Goal: Find specific page/section: Find specific page/section

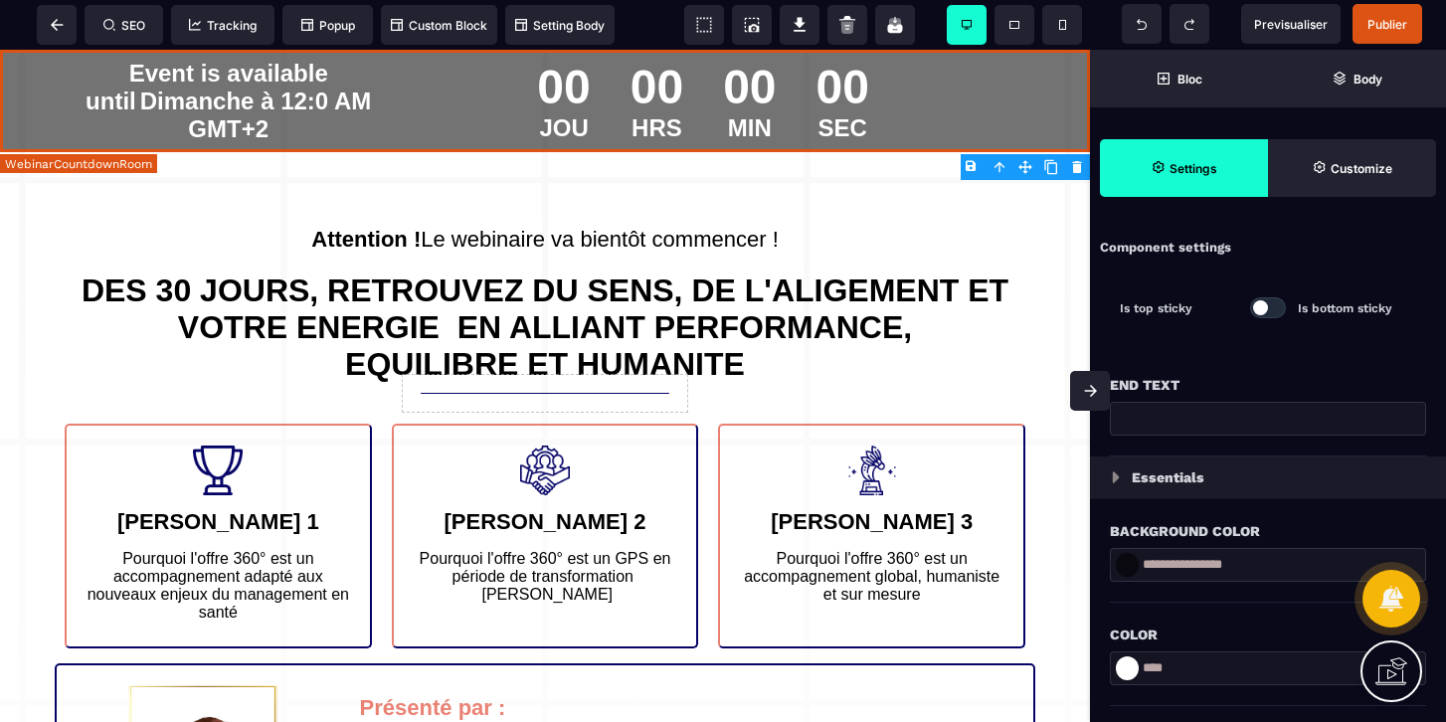
click at [934, 91] on div "00 JOU 00 HRS 00 MIN 00 SEC" at bounding box center [704, 101] width 634 height 102
click at [646, 77] on div "00" at bounding box center [657, 87] width 53 height 55
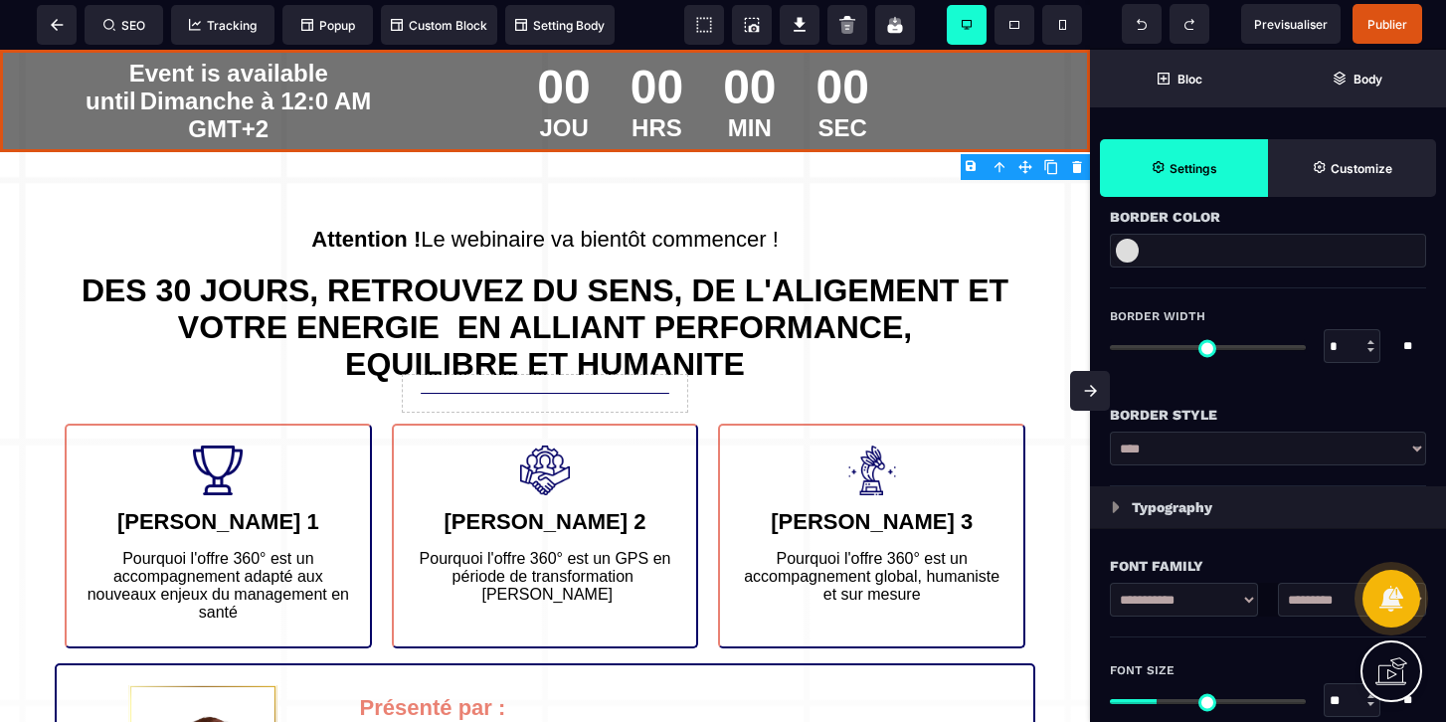
scroll to position [556, 0]
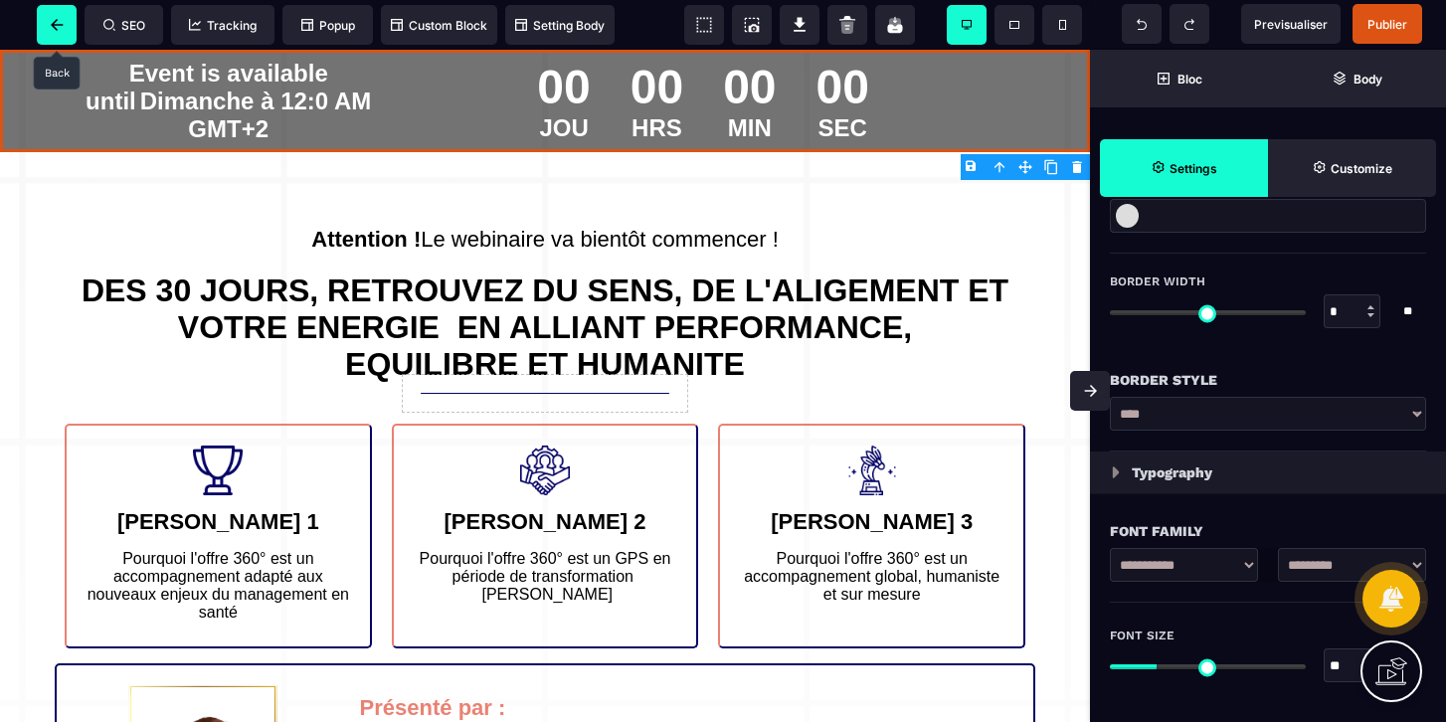
click at [47, 20] on span at bounding box center [57, 25] width 40 height 40
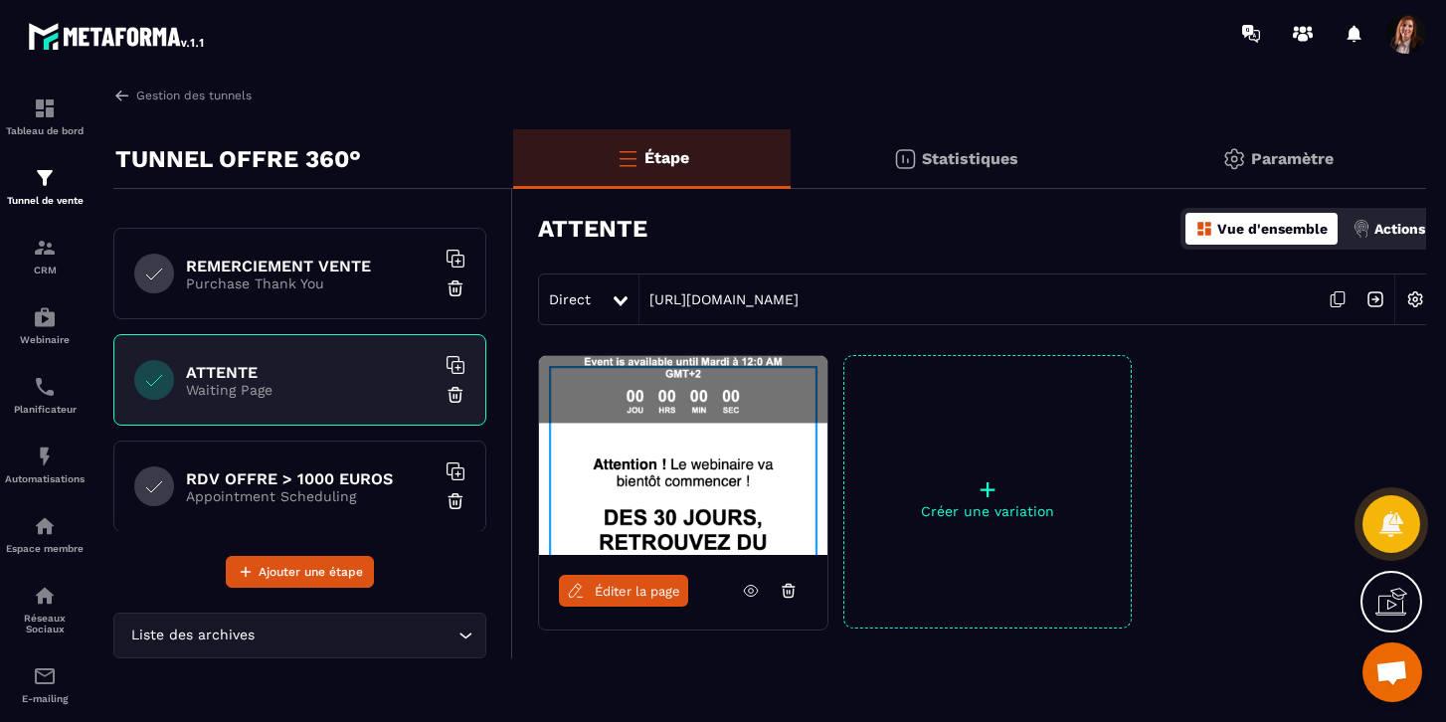
scroll to position [428, 0]
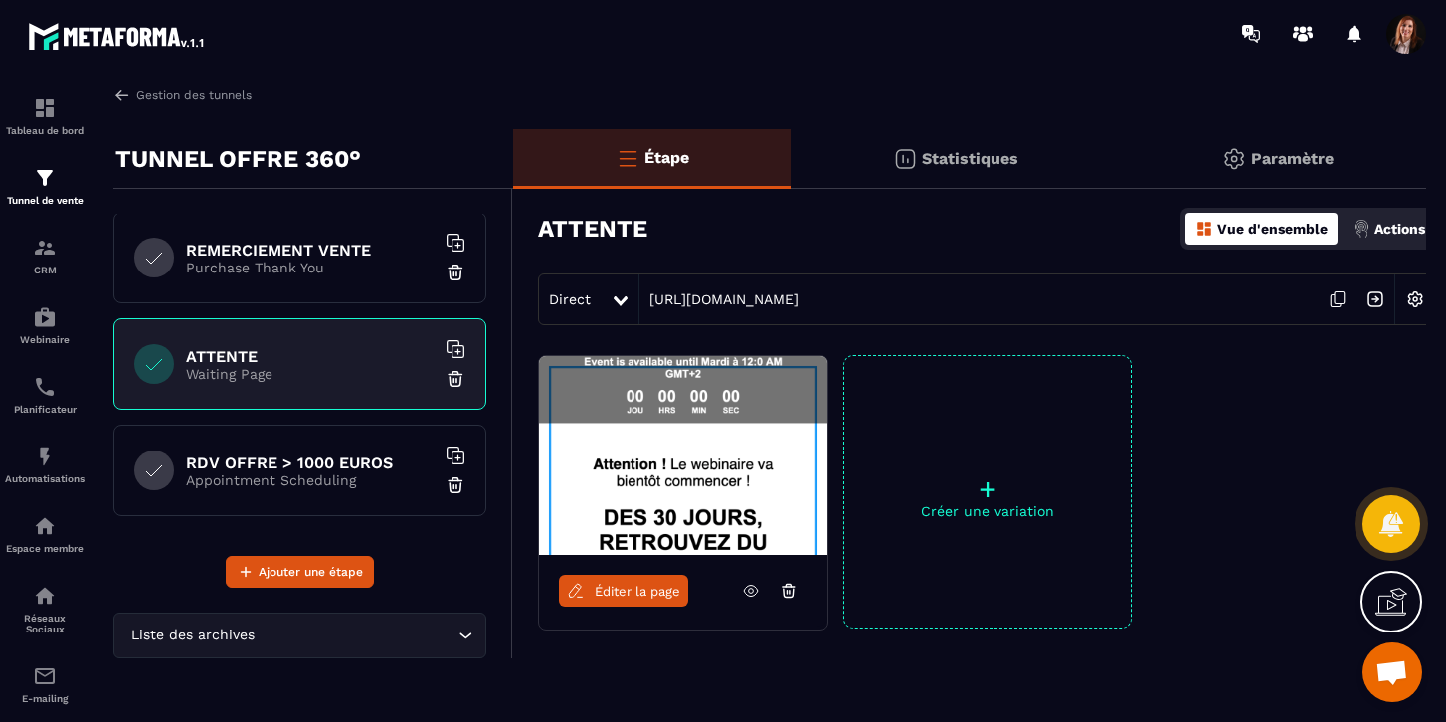
click at [72, 33] on img at bounding box center [117, 36] width 179 height 36
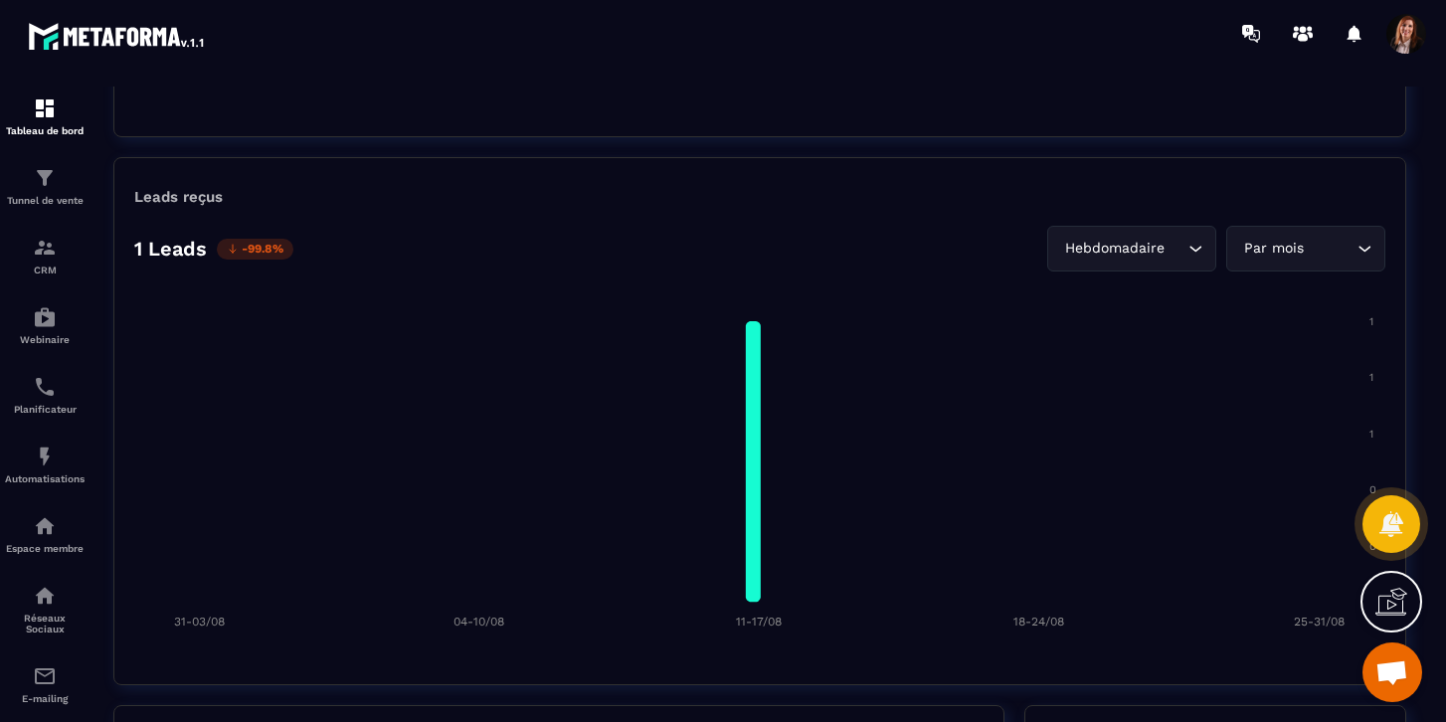
scroll to position [1407, 0]
click at [54, 253] on img at bounding box center [45, 248] width 24 height 24
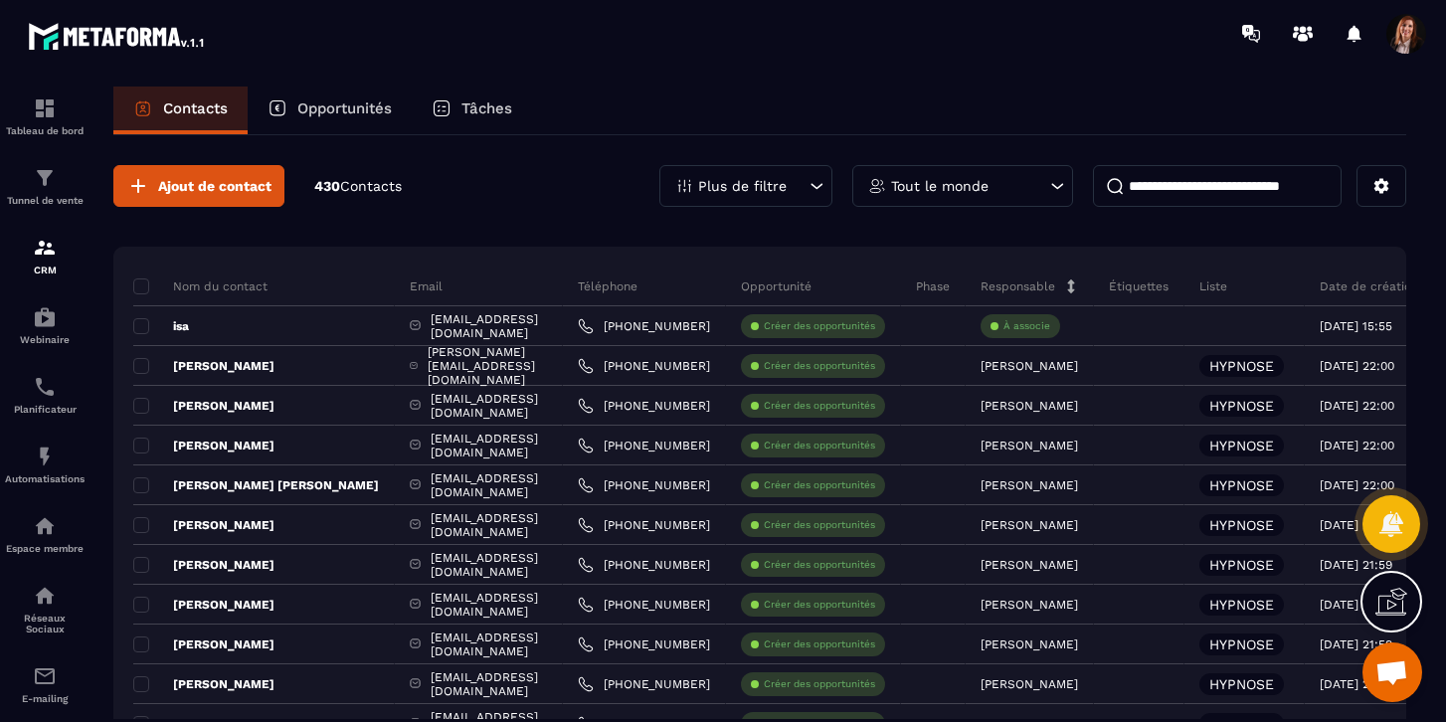
click at [821, 183] on icon at bounding box center [818, 186] width 12 height 6
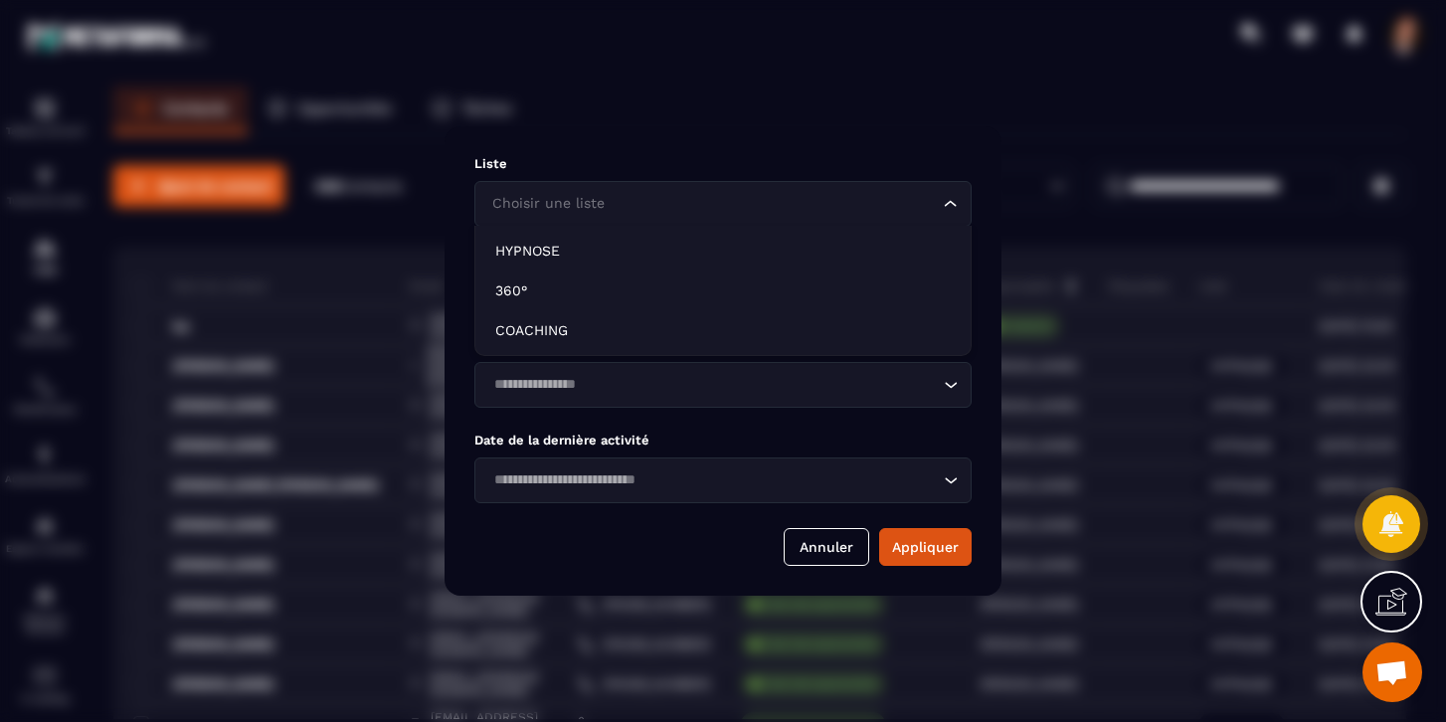
click at [596, 201] on div "Choisir une liste" at bounding box center [713, 204] width 456 height 22
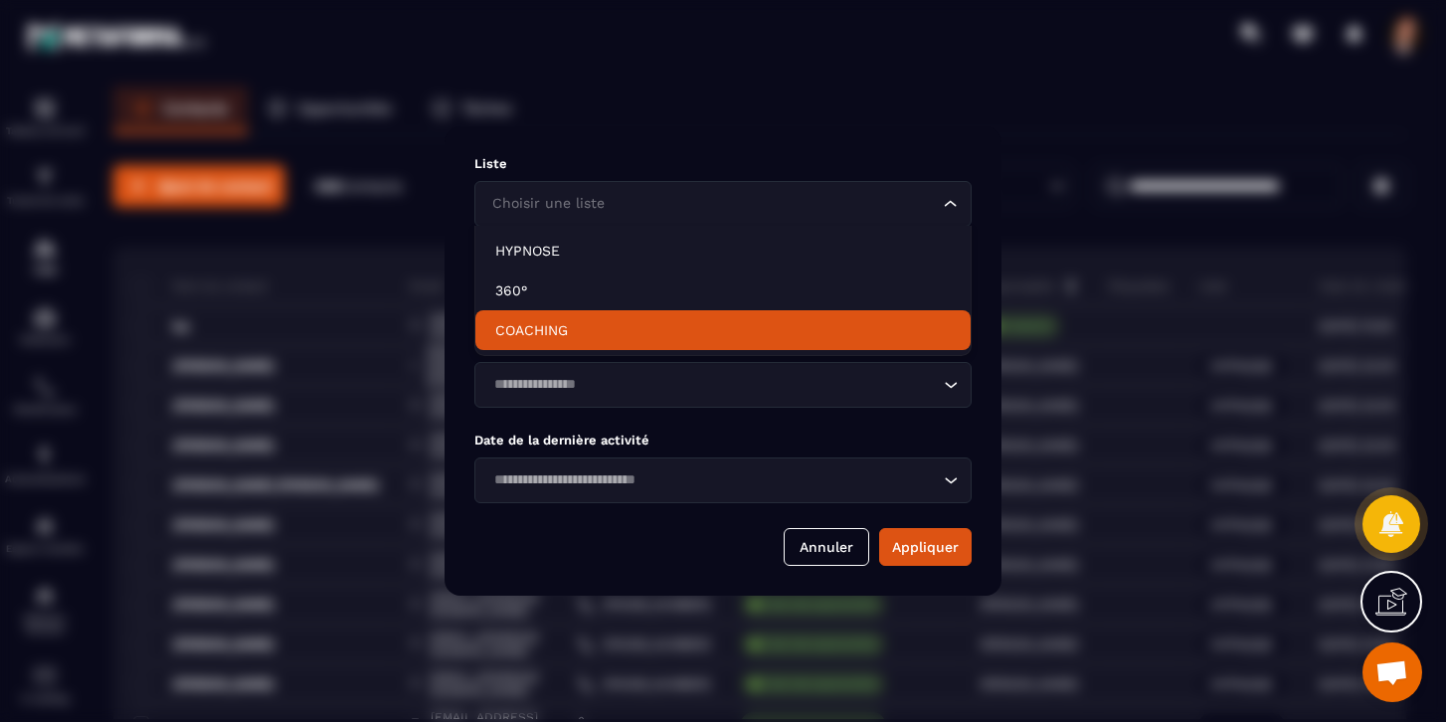
click at [535, 326] on p "COACHING" at bounding box center [723, 330] width 456 height 20
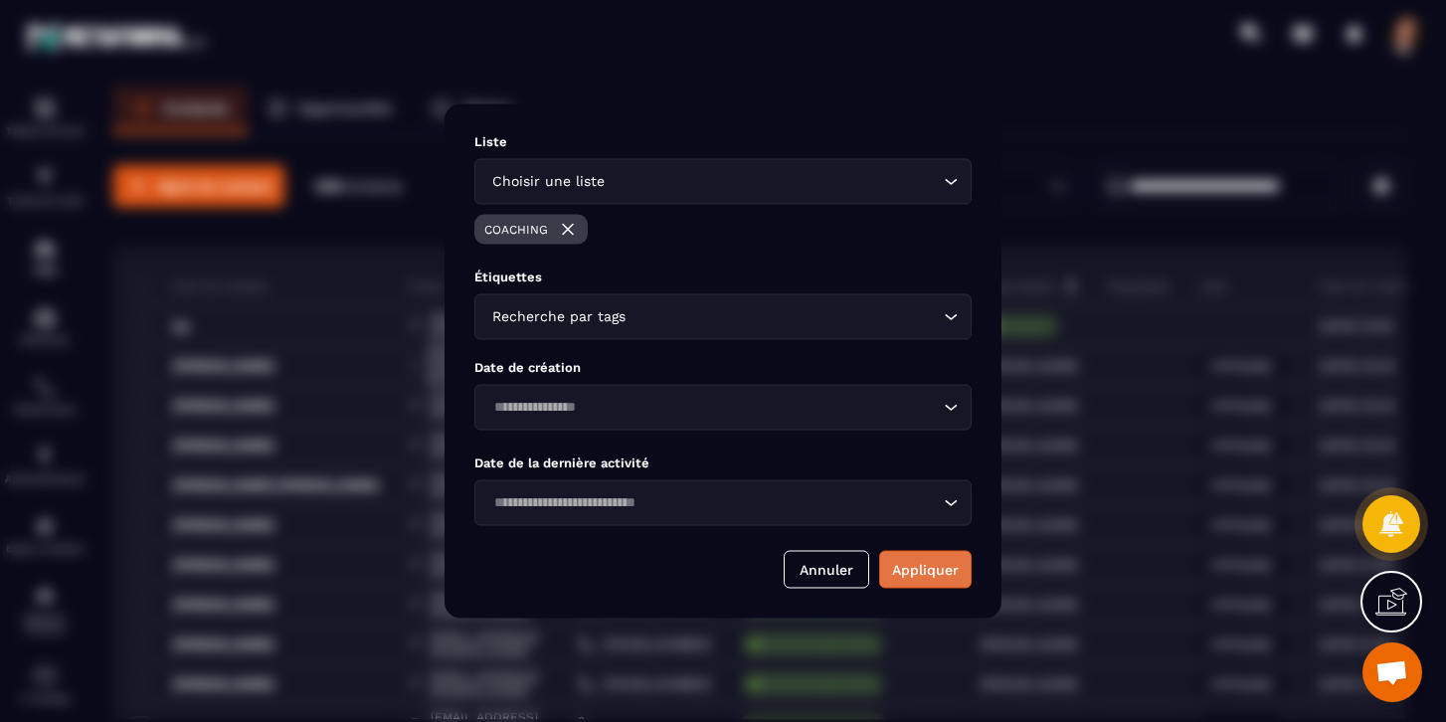
click at [920, 570] on button "Appliquer" at bounding box center [925, 570] width 93 height 38
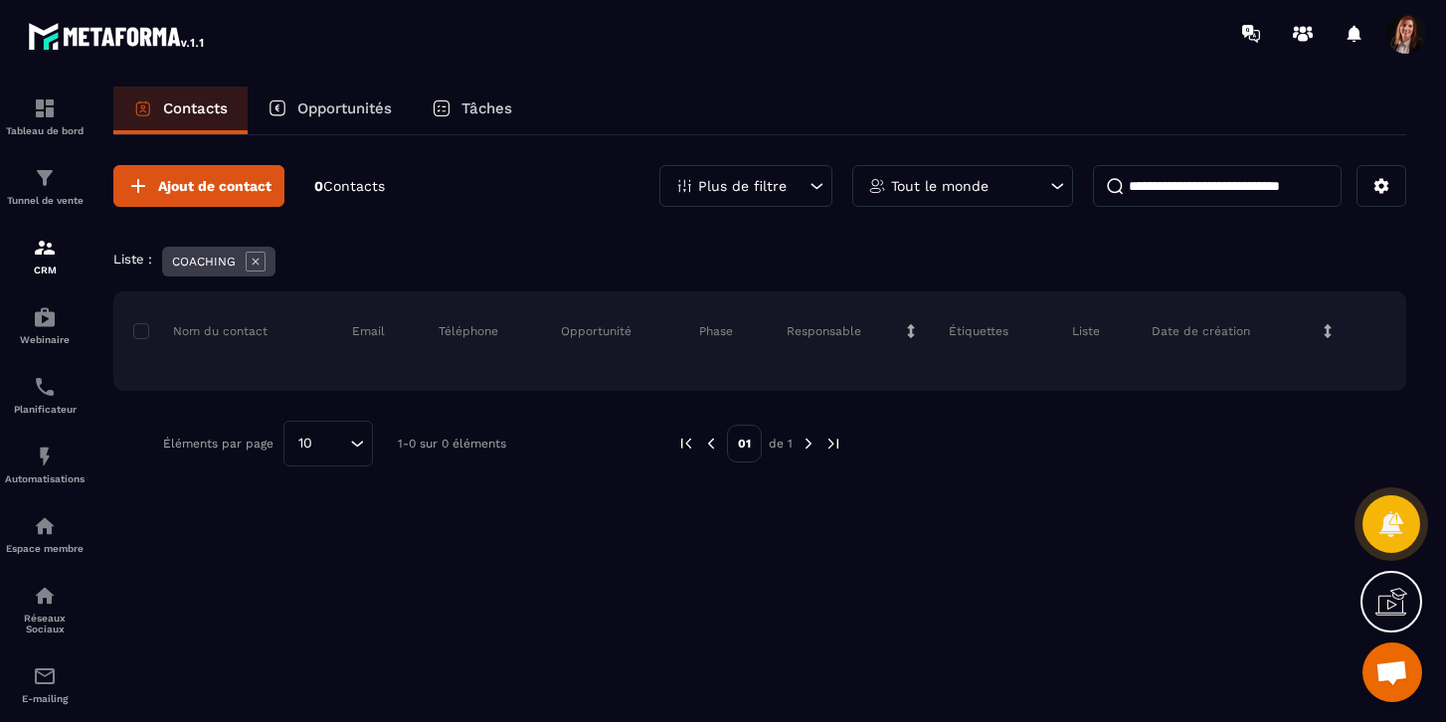
click at [726, 187] on p "Plus de filtre" at bounding box center [742, 186] width 89 height 14
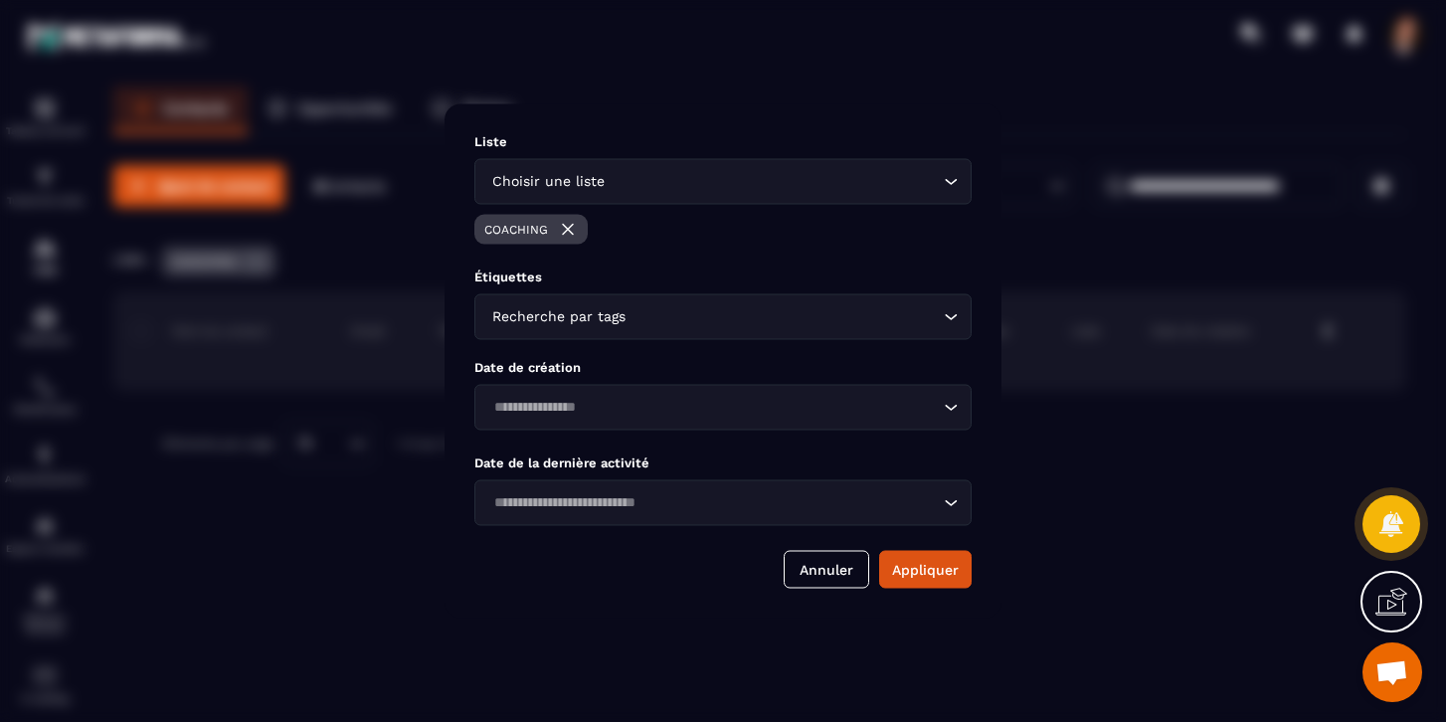
click at [527, 313] on div "Recherche par tags" at bounding box center [713, 317] width 456 height 22
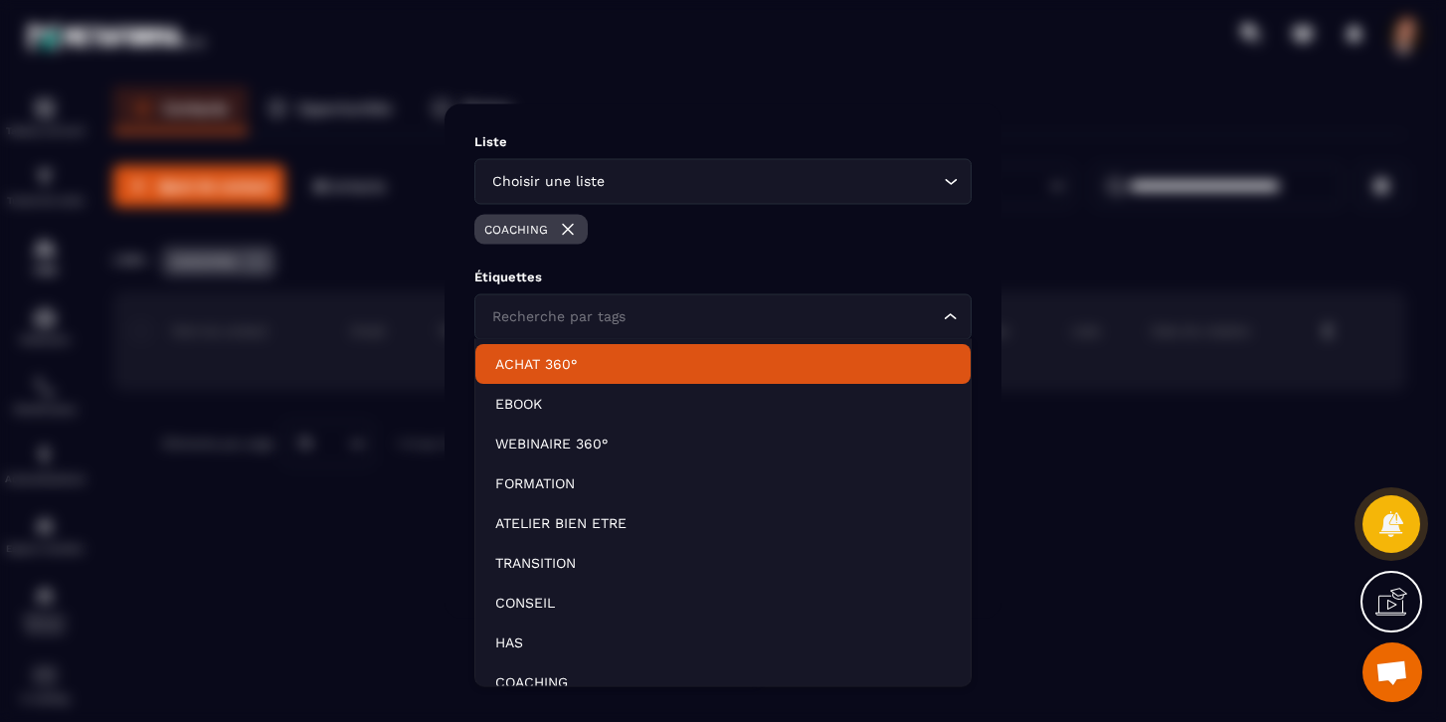
click at [527, 366] on p "ACHAT 360°" at bounding box center [723, 364] width 456 height 20
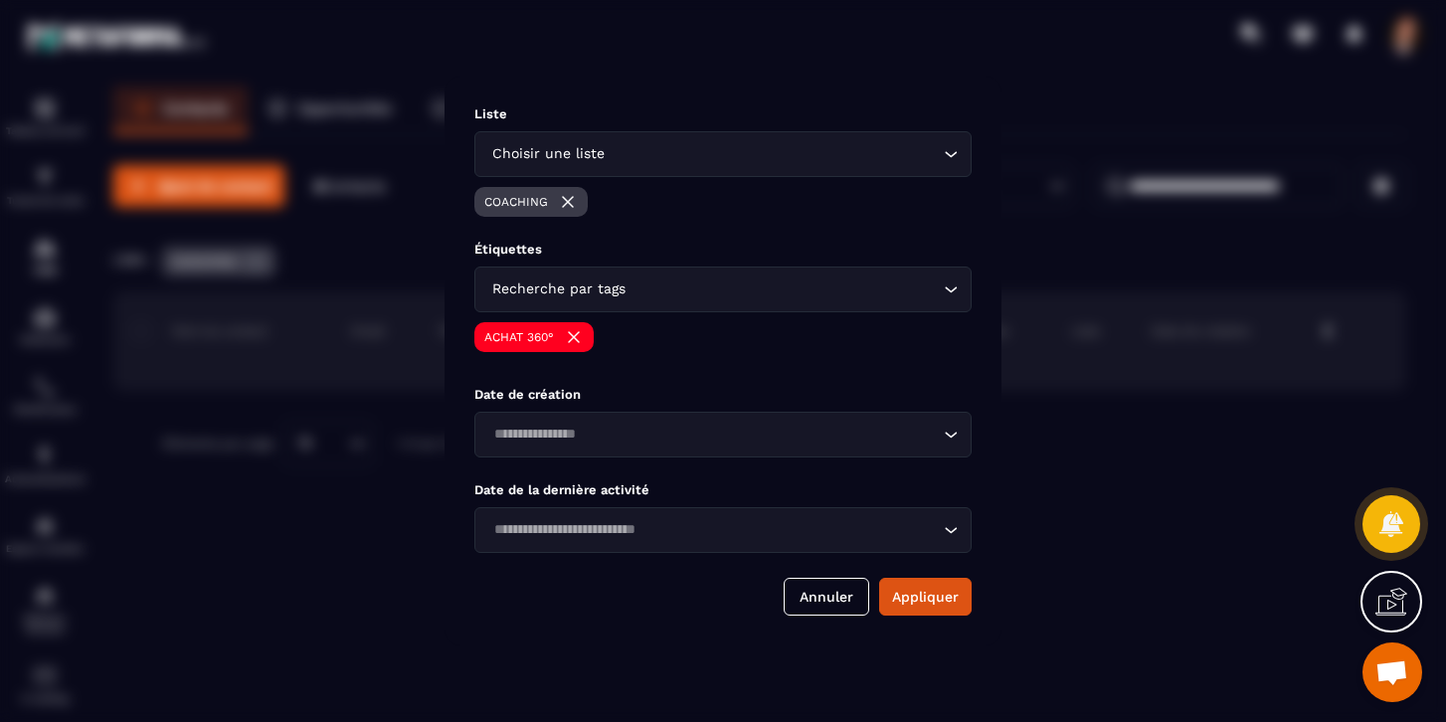
click at [568, 289] on div "Recherche par tags" at bounding box center [713, 290] width 456 height 22
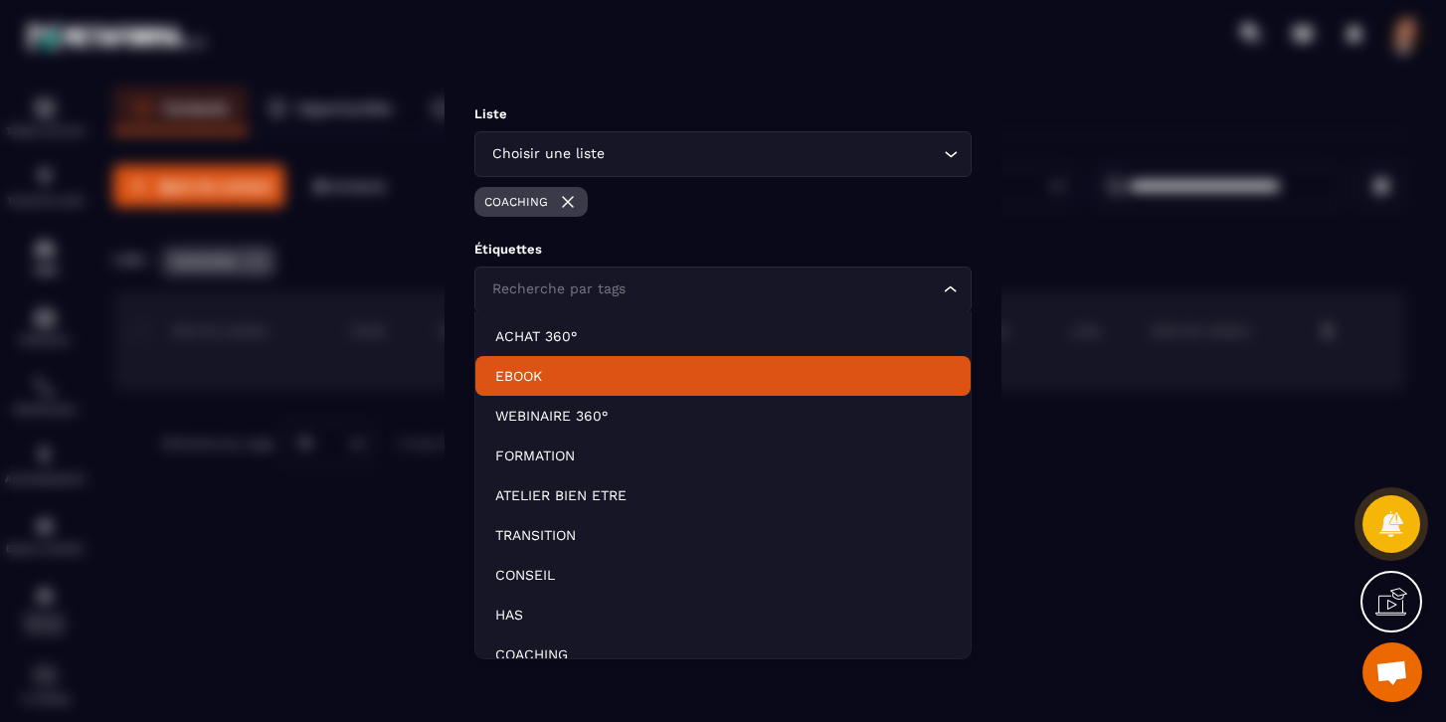
click at [538, 375] on p "EBOOK" at bounding box center [723, 376] width 456 height 20
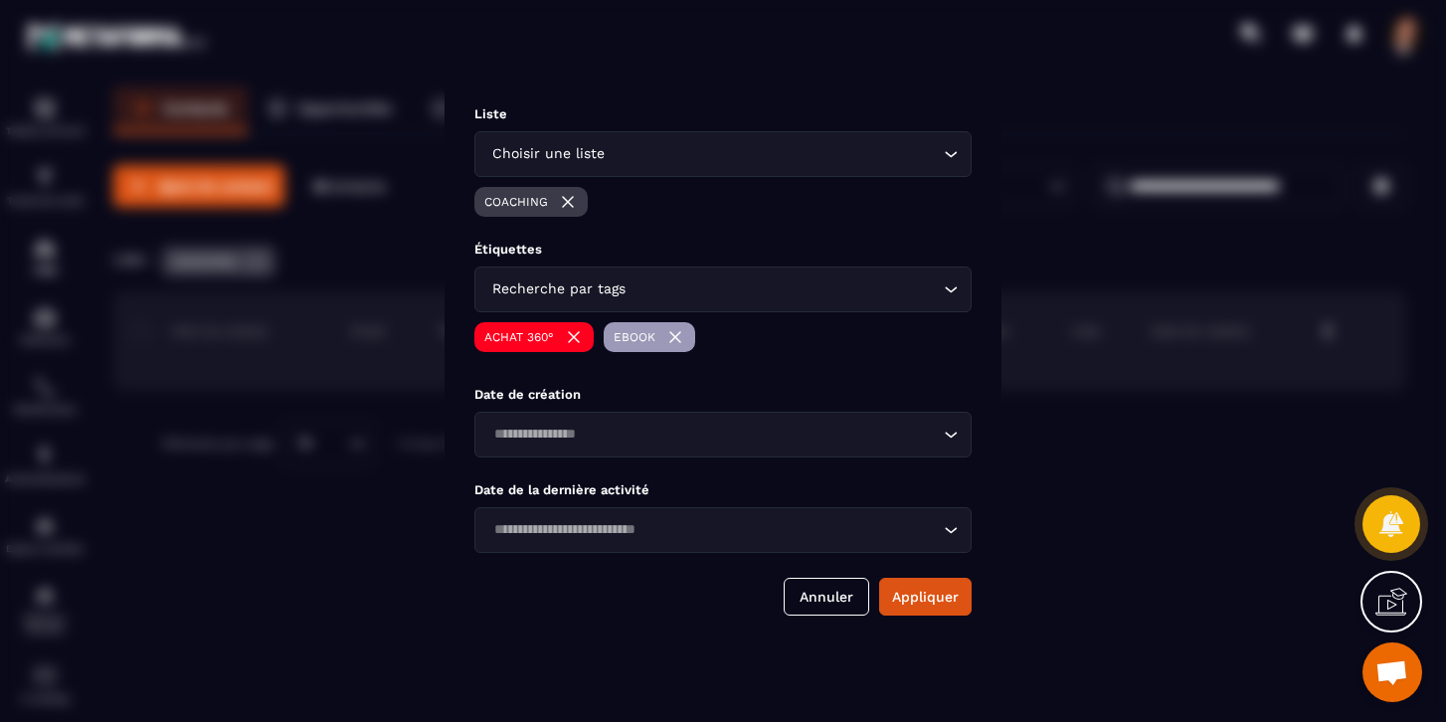
click at [564, 287] on div "Recherche par tags" at bounding box center [713, 290] width 456 height 22
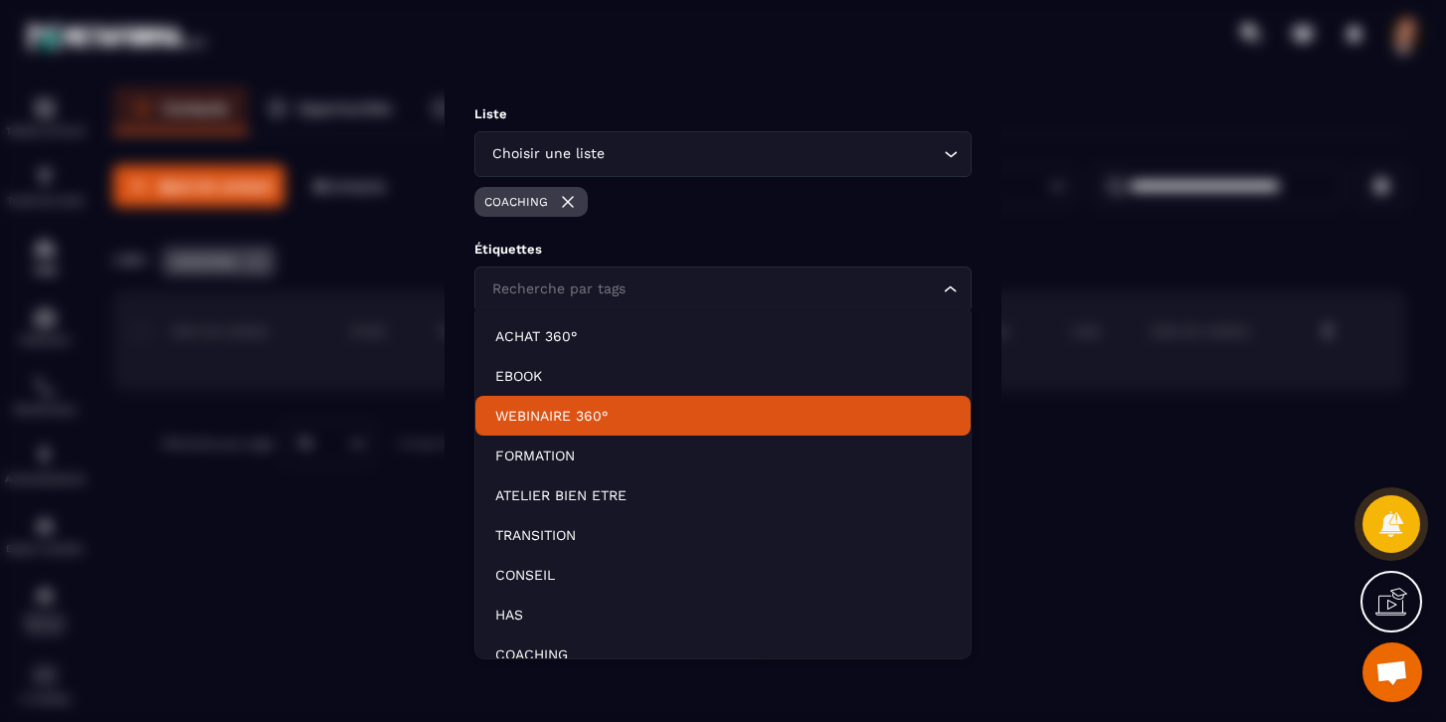
click at [545, 415] on p "WEBINAIRE 360°" at bounding box center [723, 416] width 456 height 20
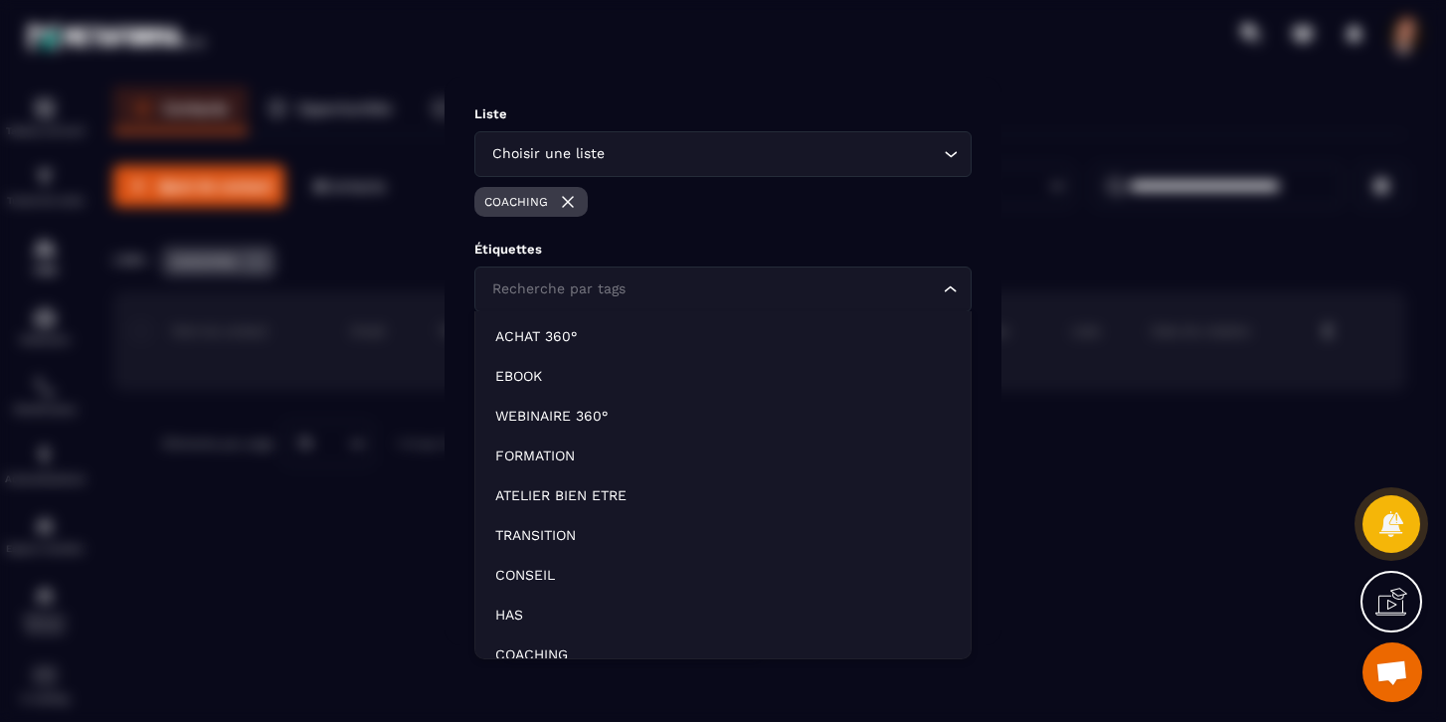
click at [556, 286] on div "Recherche par tags" at bounding box center [713, 290] width 456 height 22
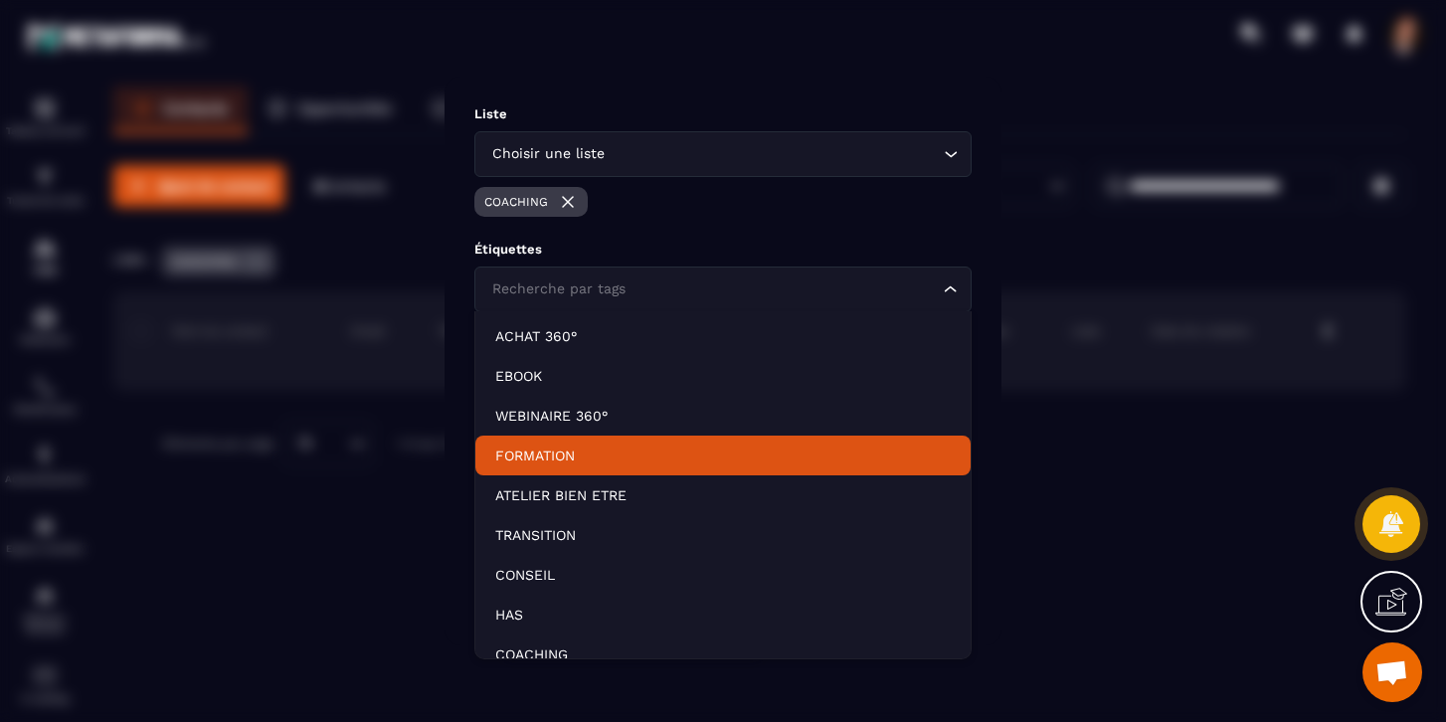
click at [543, 471] on li "FORMATION" at bounding box center [723, 456] width 495 height 40
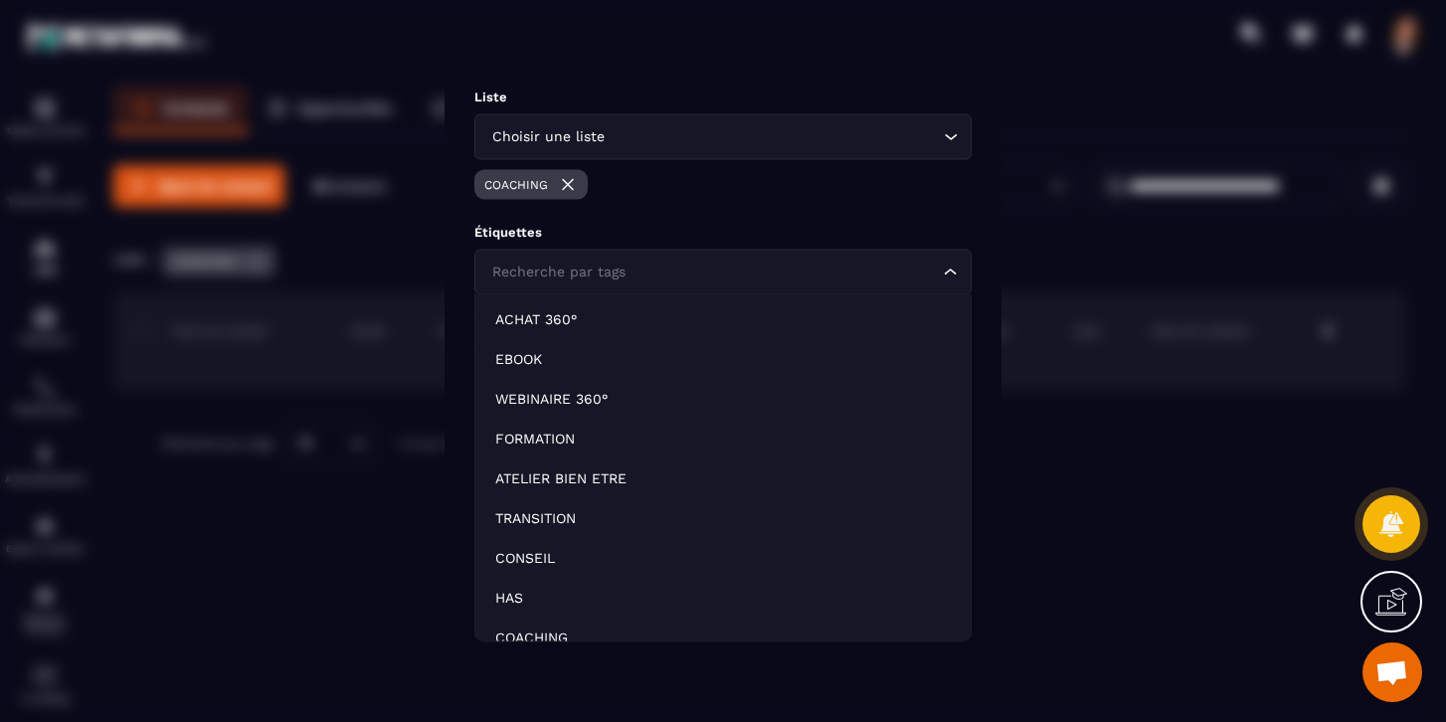
click at [561, 268] on div "Recherche par tags" at bounding box center [713, 273] width 456 height 22
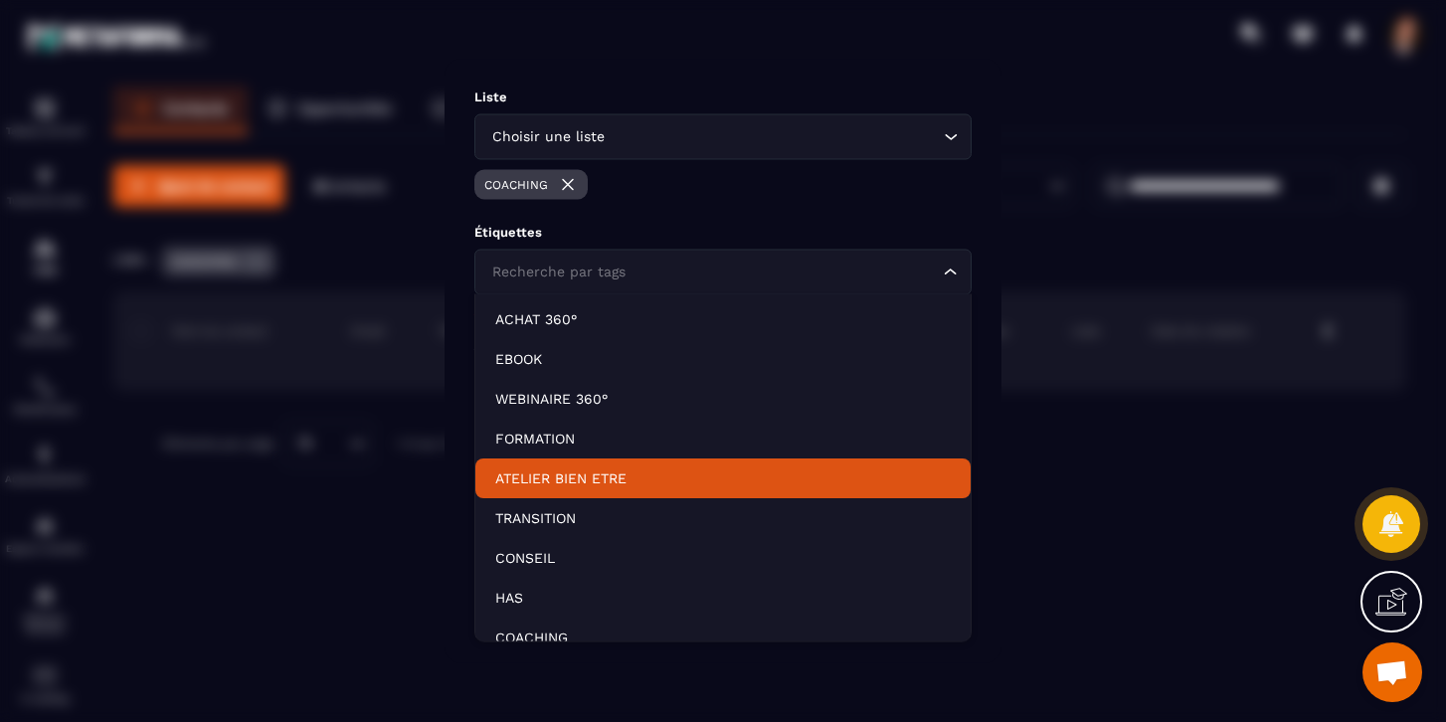
click at [558, 471] on p "ATELIER BIEN ETRE" at bounding box center [723, 479] width 456 height 20
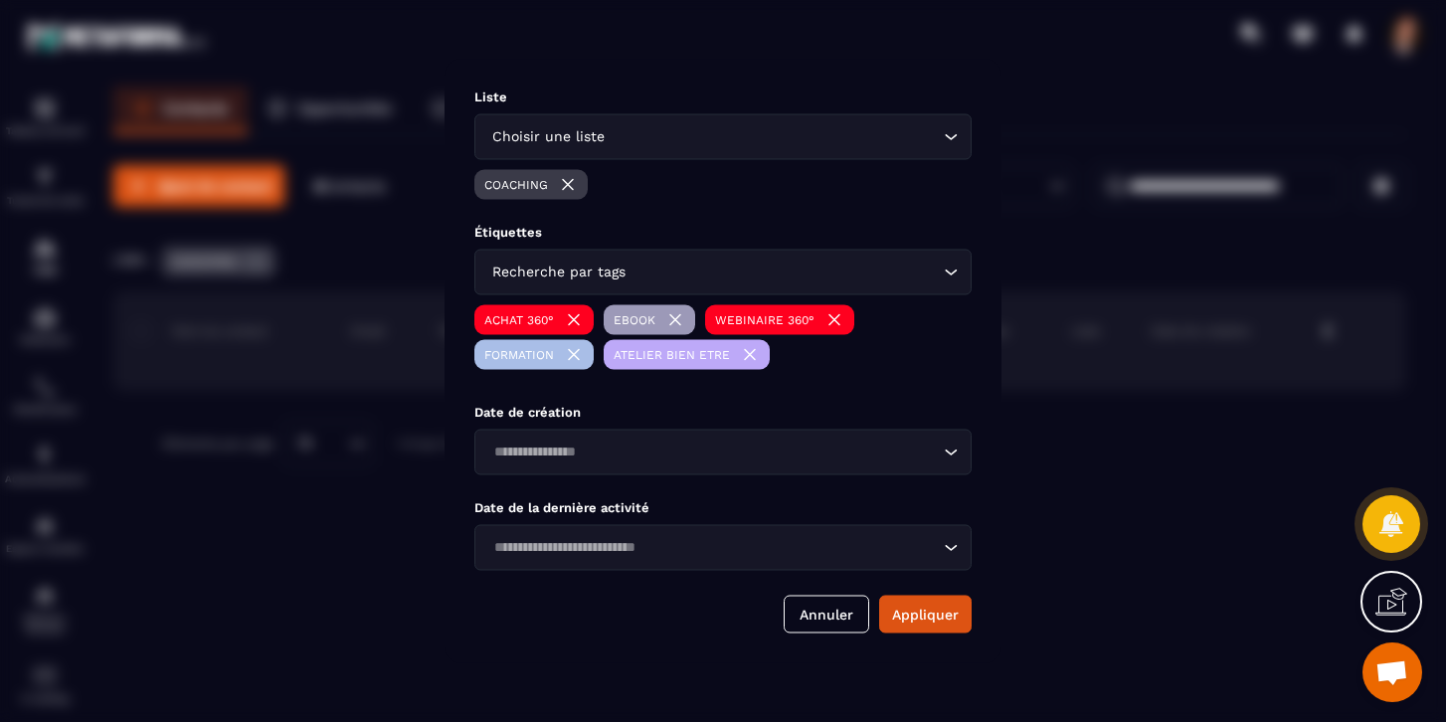
click at [566, 269] on div "Recherche par tags" at bounding box center [713, 273] width 456 height 22
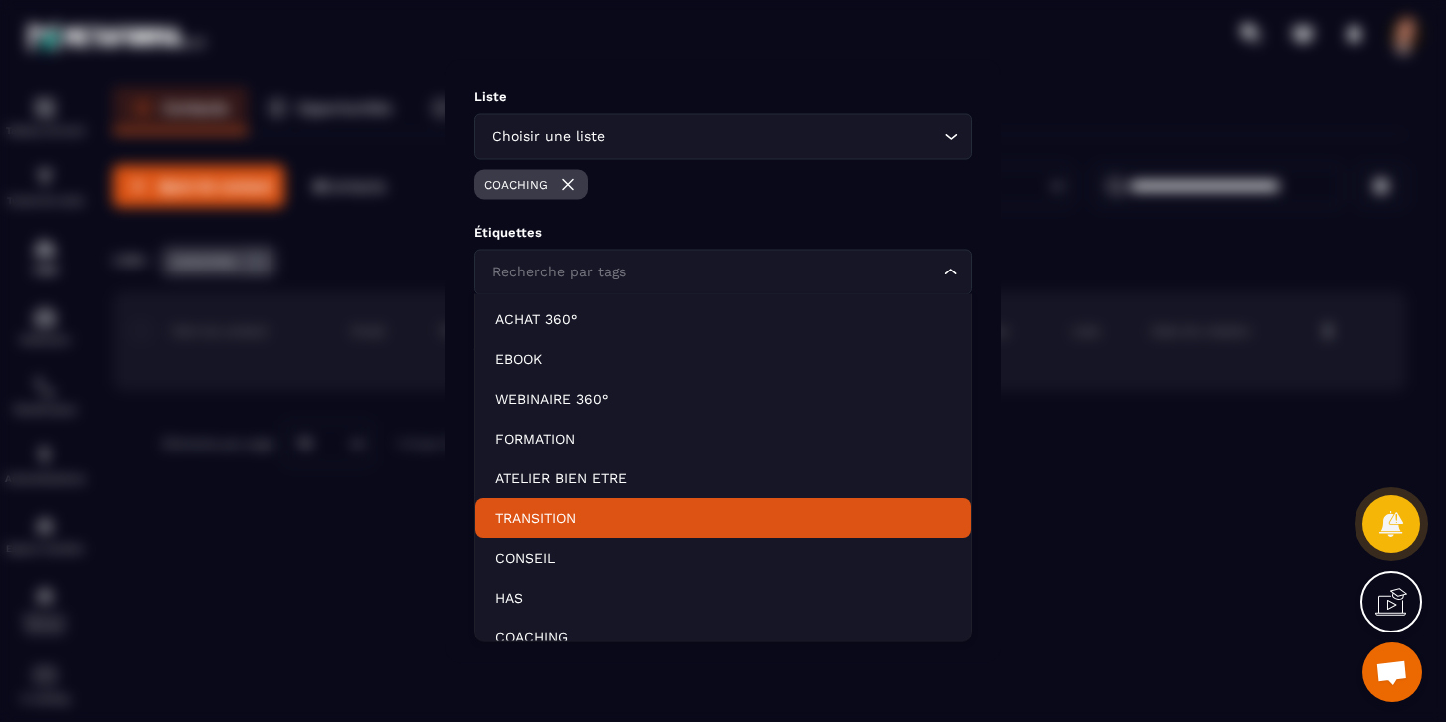
click at [547, 523] on p "TRANSITION" at bounding box center [723, 518] width 456 height 20
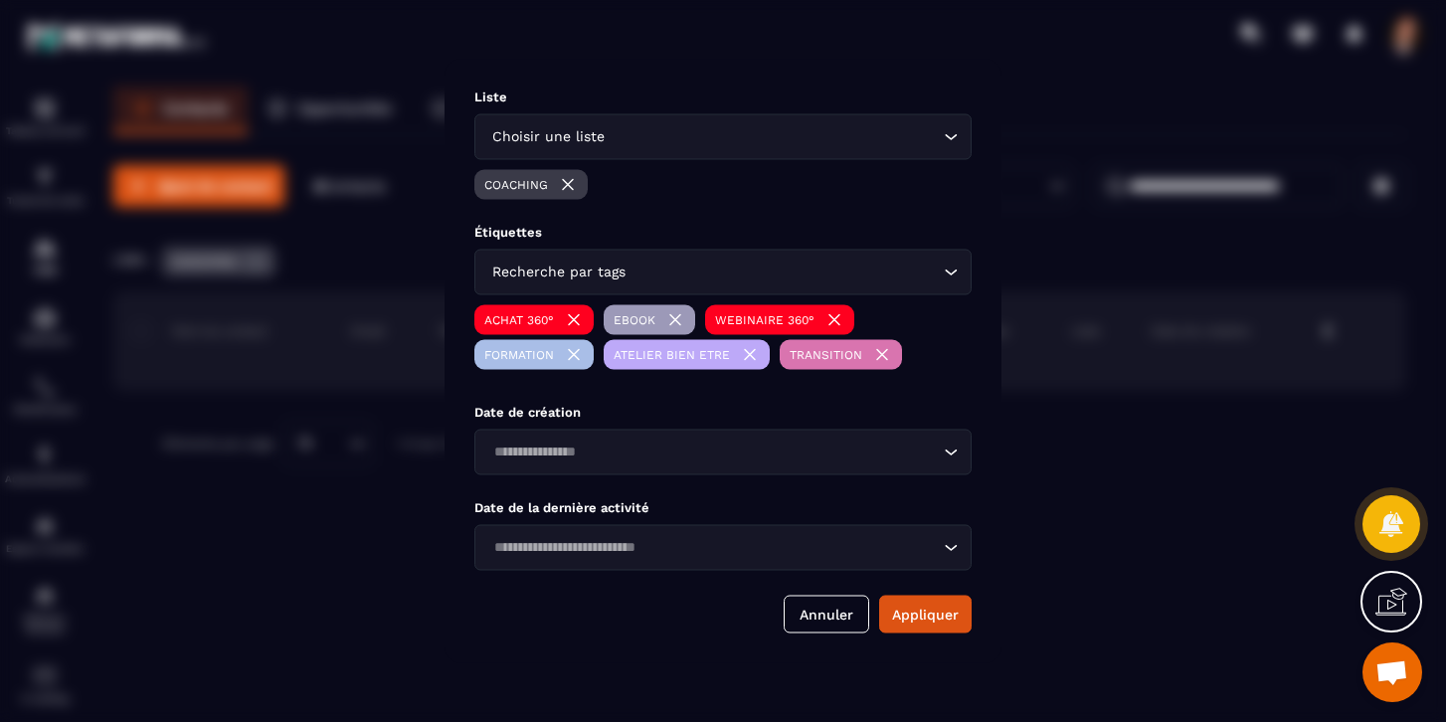
click at [544, 267] on div "Recherche par tags" at bounding box center [713, 273] width 456 height 22
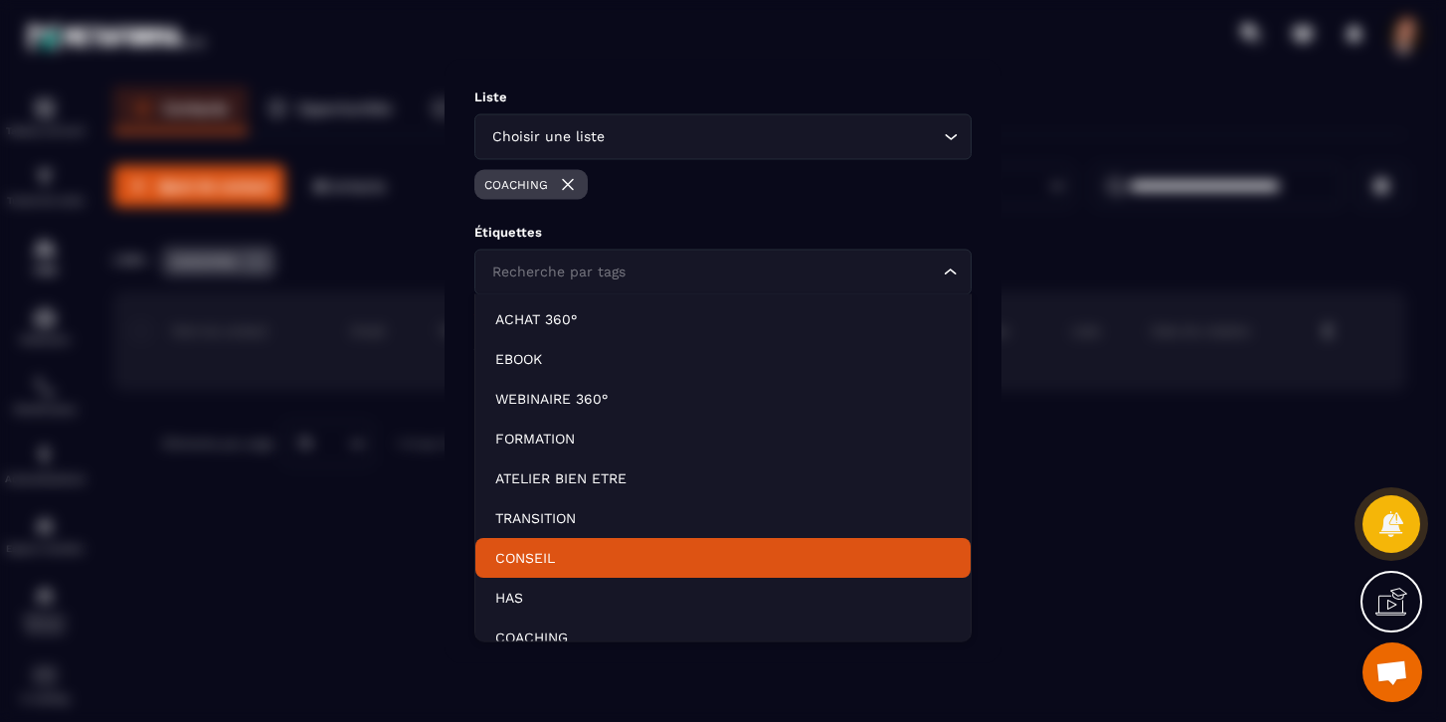
click at [524, 551] on p "CONSEIL" at bounding box center [723, 558] width 456 height 20
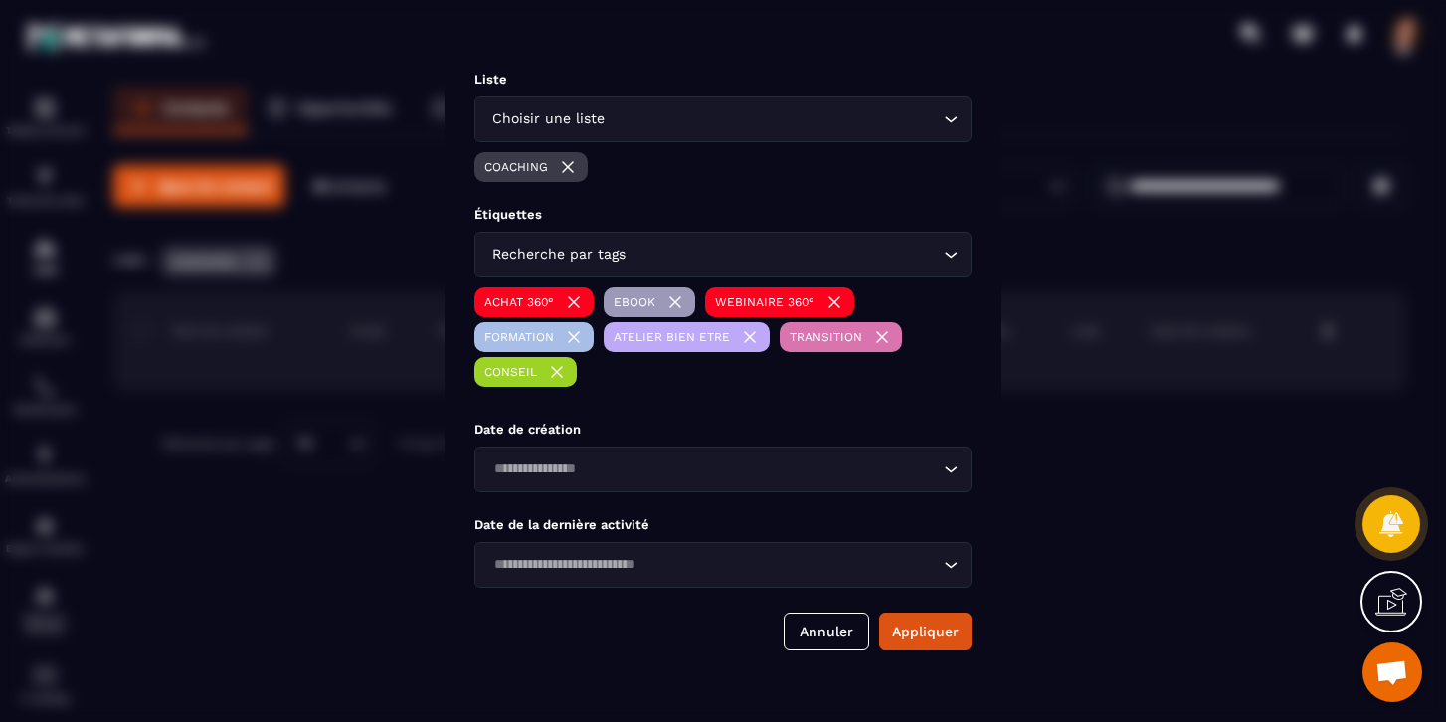
click at [572, 251] on div "Recherche par tags" at bounding box center [713, 255] width 456 height 22
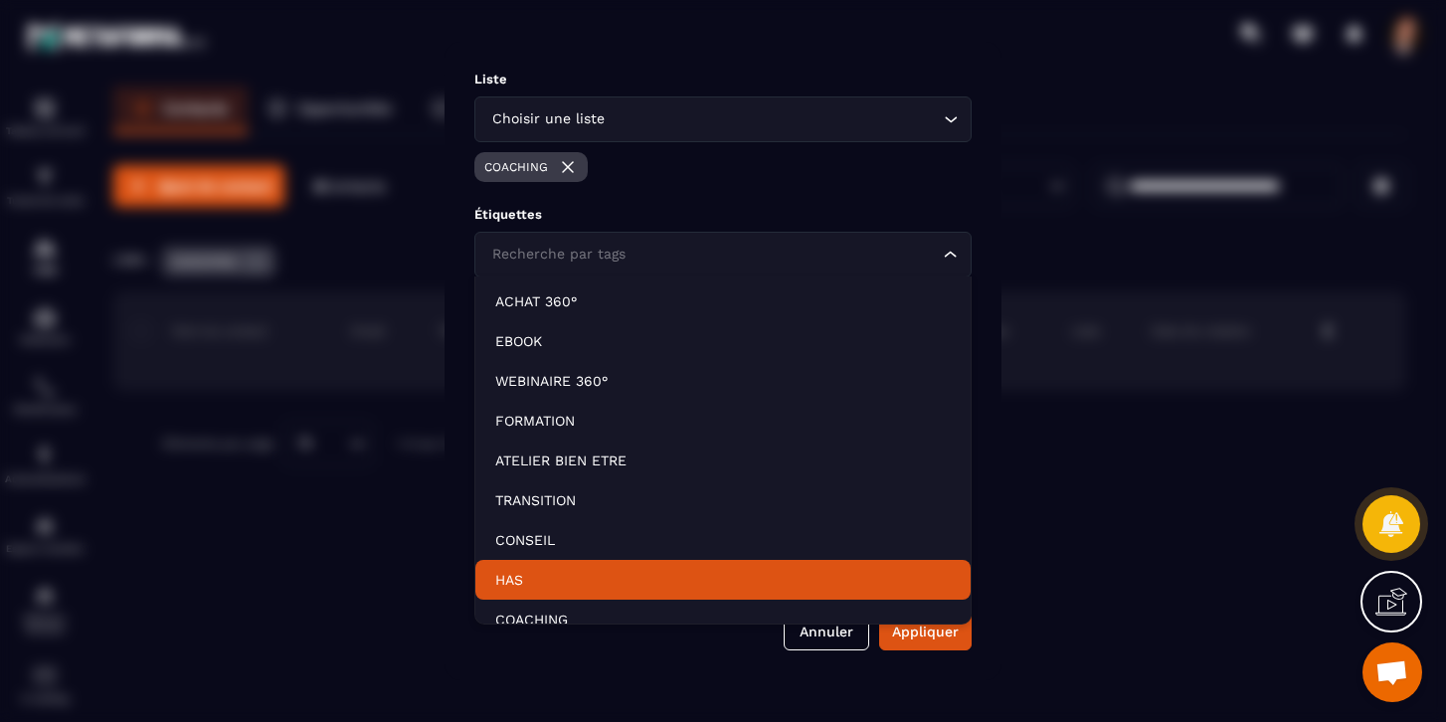
click at [532, 581] on p "HAS" at bounding box center [723, 580] width 456 height 20
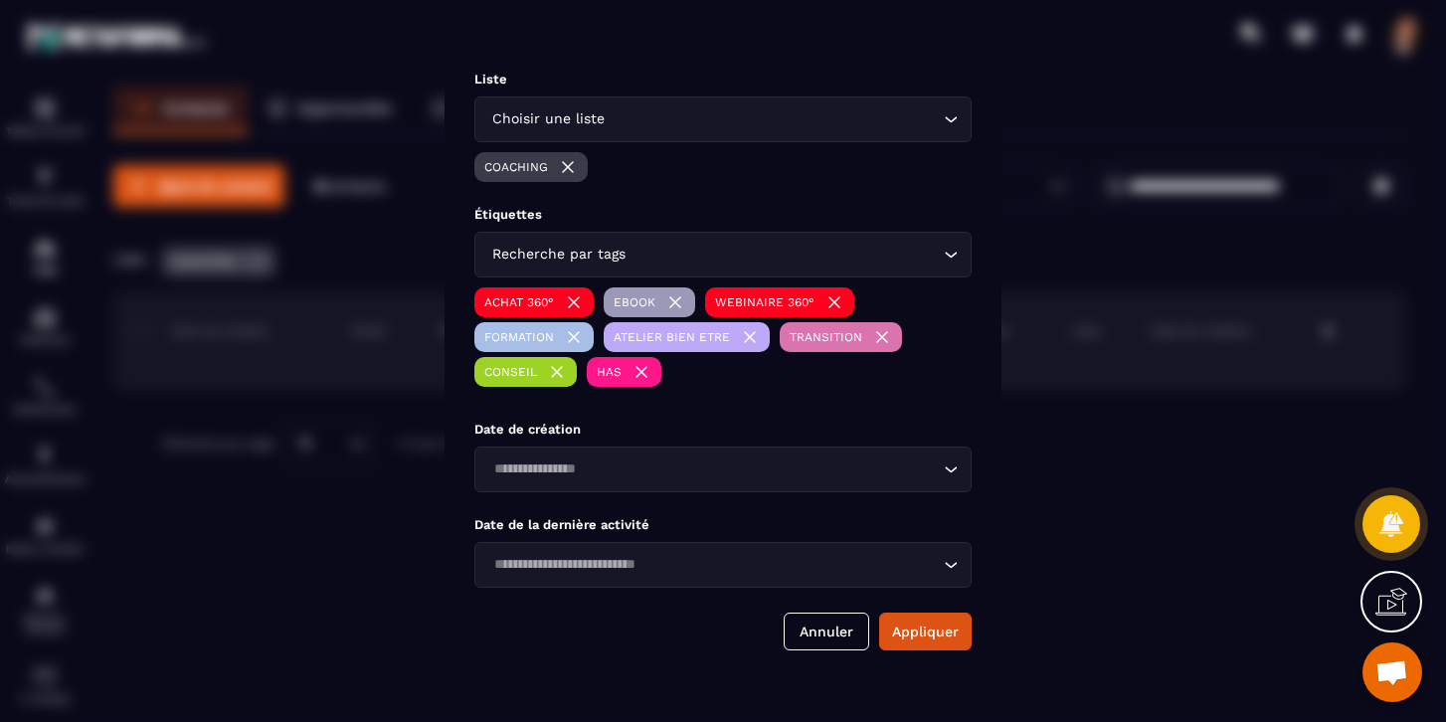
click at [589, 250] on div "Recherche par tags" at bounding box center [713, 255] width 456 height 22
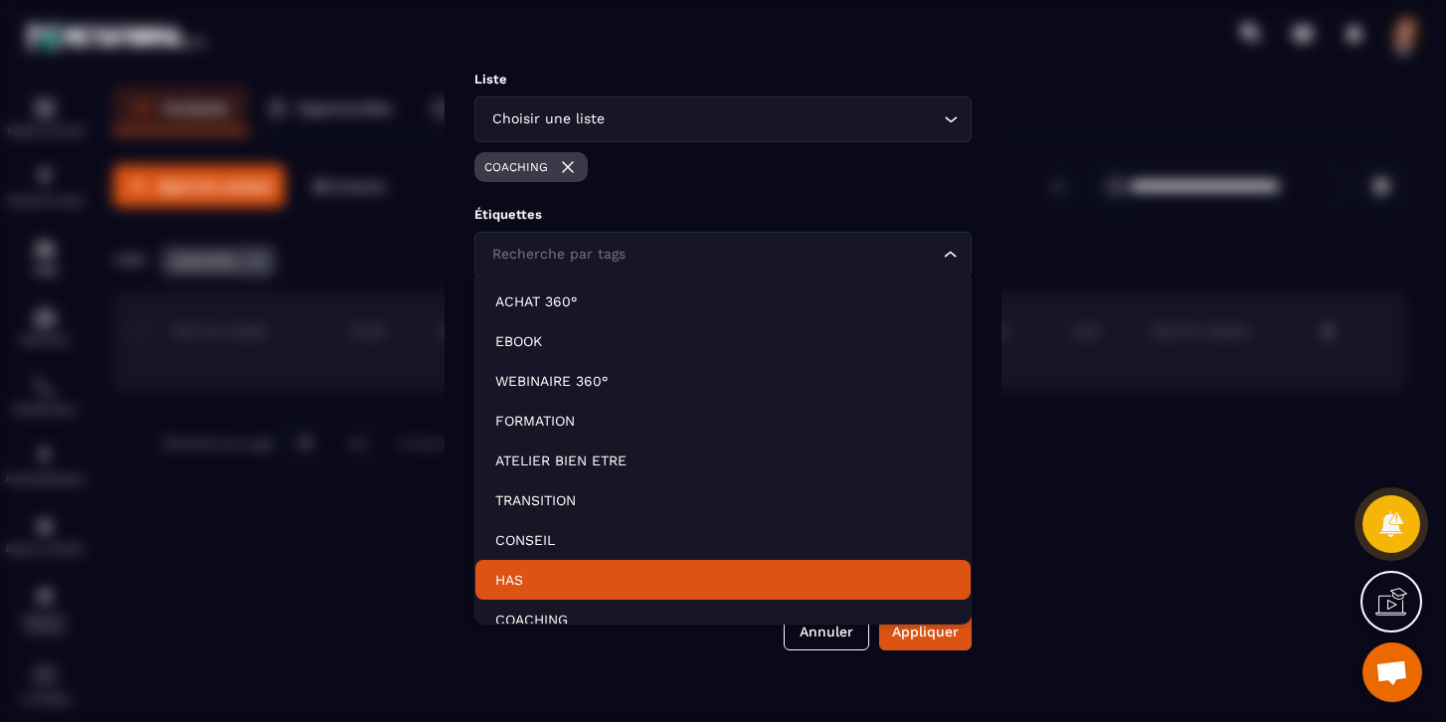
scroll to position [15, 0]
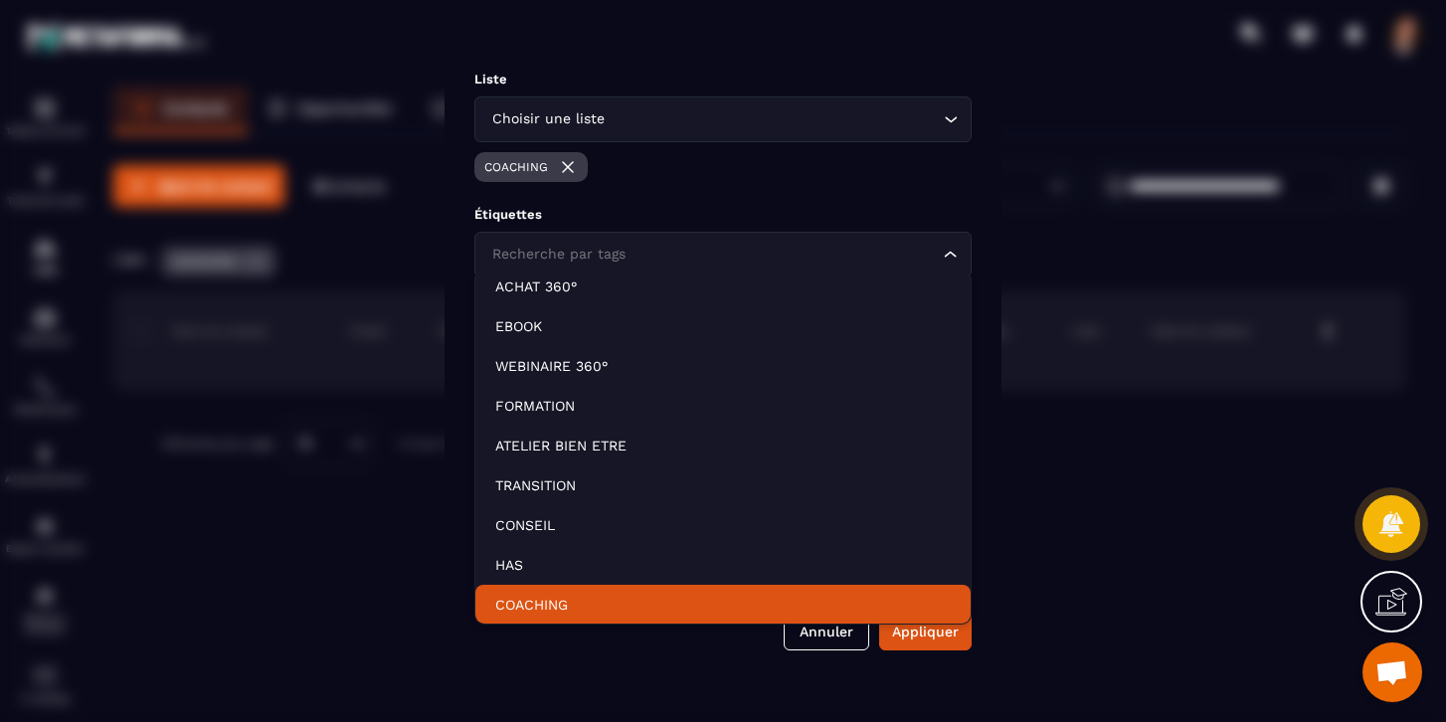
click at [541, 608] on p "COACHING" at bounding box center [723, 605] width 456 height 20
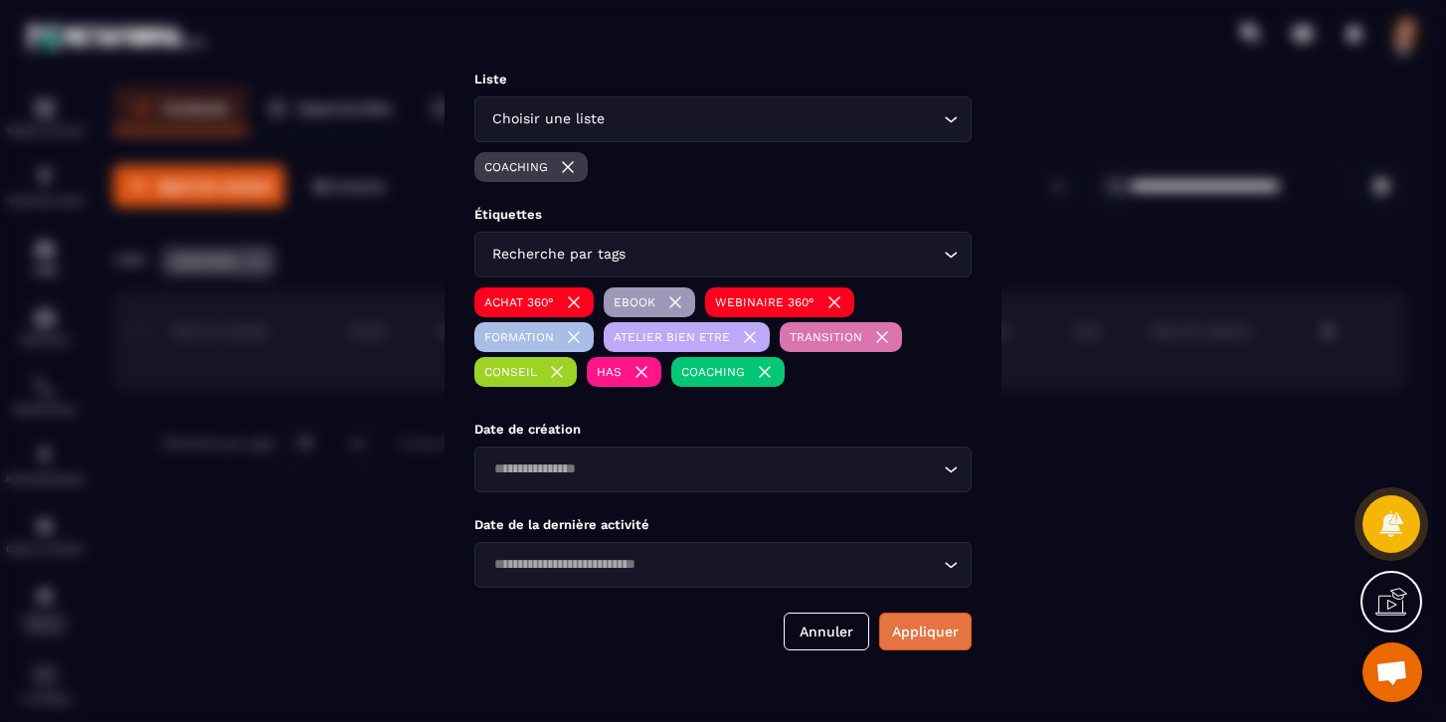
click at [922, 630] on button "Appliquer" at bounding box center [925, 632] width 93 height 38
